Goal: Task Accomplishment & Management: Manage account settings

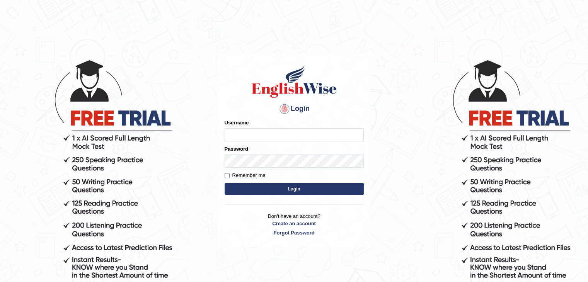
type input "AstiS"
drag, startPoint x: 0, startPoint y: 0, endPoint x: 274, endPoint y: 187, distance: 331.7
click at [274, 187] on button "Login" at bounding box center [294, 189] width 139 height 12
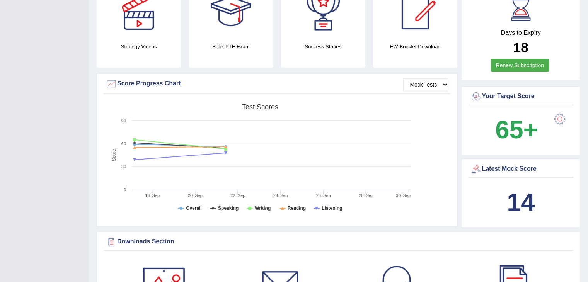
scroll to position [200, 0]
